Goal: Find specific page/section: Find specific page/section

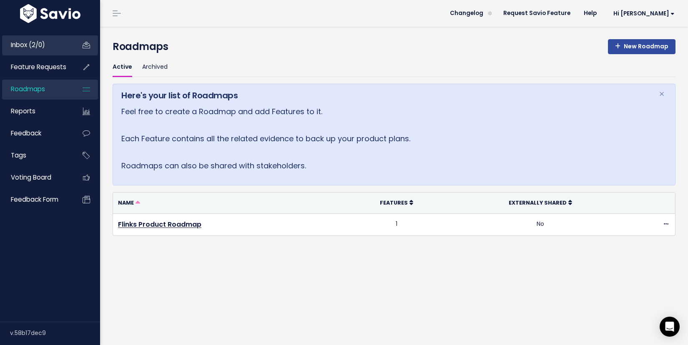
click at [42, 48] on span "Inbox (2/0)" at bounding box center [28, 44] width 34 height 9
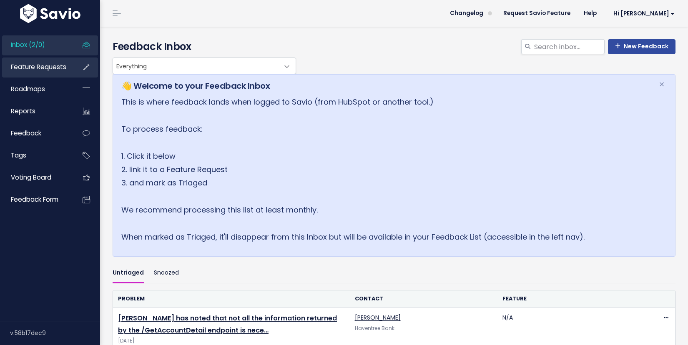
click at [57, 72] on link "Feature Requests" at bounding box center [35, 67] width 67 height 19
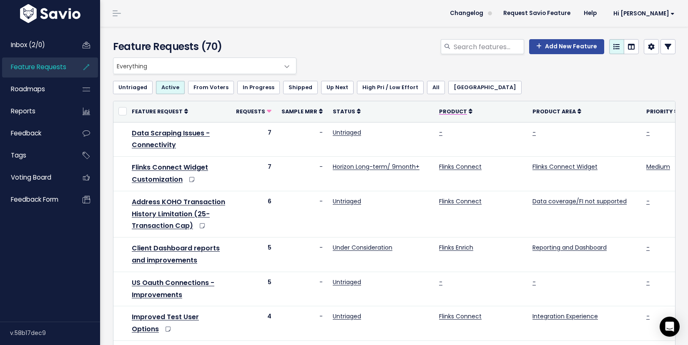
click at [451, 111] on span "Product" at bounding box center [453, 111] width 28 height 7
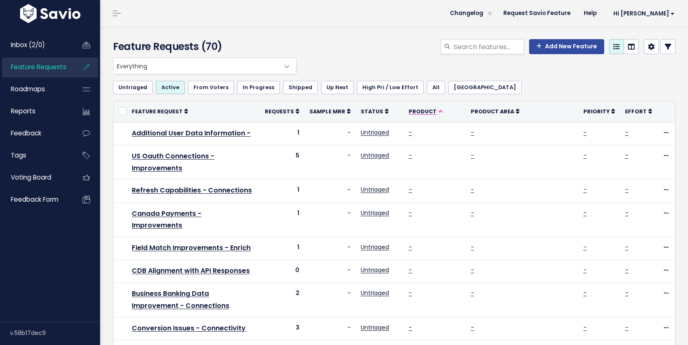
click at [429, 110] on span "Product" at bounding box center [423, 111] width 28 height 7
